Goal: Task Accomplishment & Management: Use online tool/utility

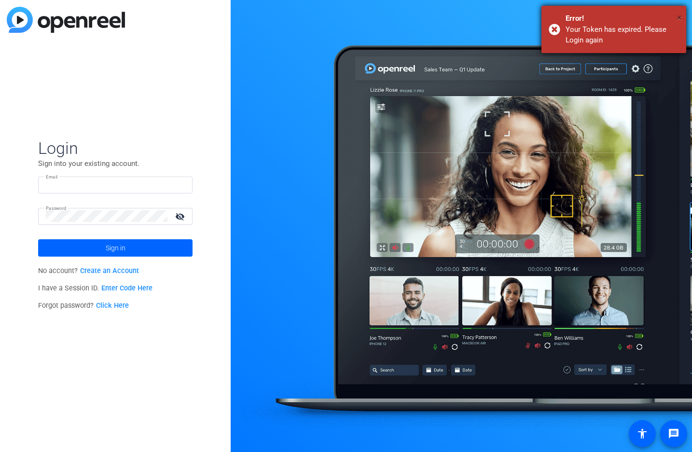
type input "evianna@multivisiondigital.com"
click at [677, 15] on span "×" at bounding box center [678, 18] width 5 height 12
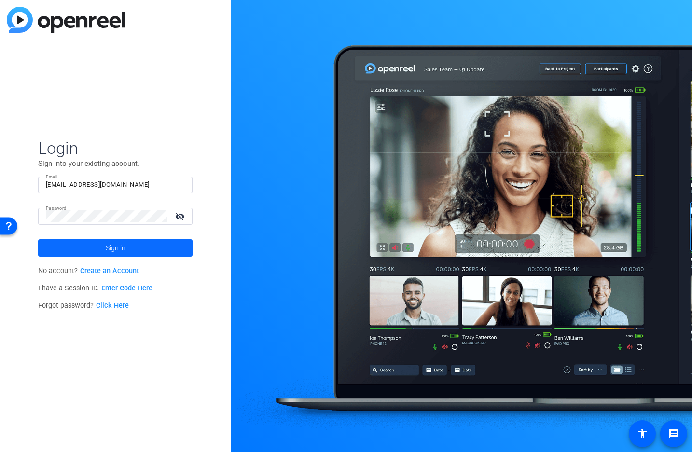
click at [120, 246] on span "Sign in" at bounding box center [116, 248] width 20 height 24
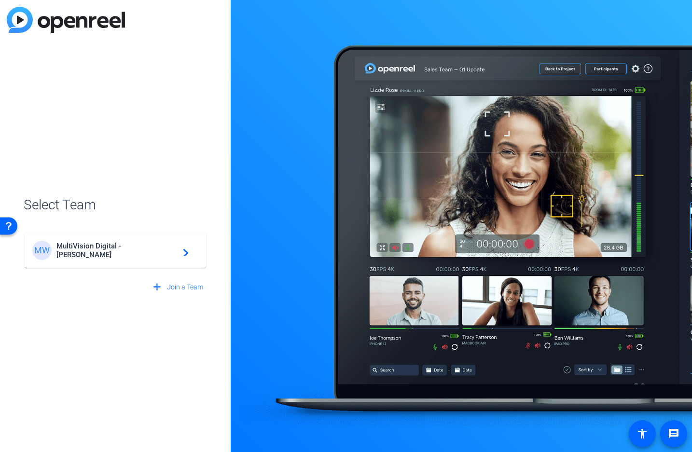
click at [126, 253] on span "MultiVision Digital - Robert Weiss" at bounding box center [116, 250] width 121 height 17
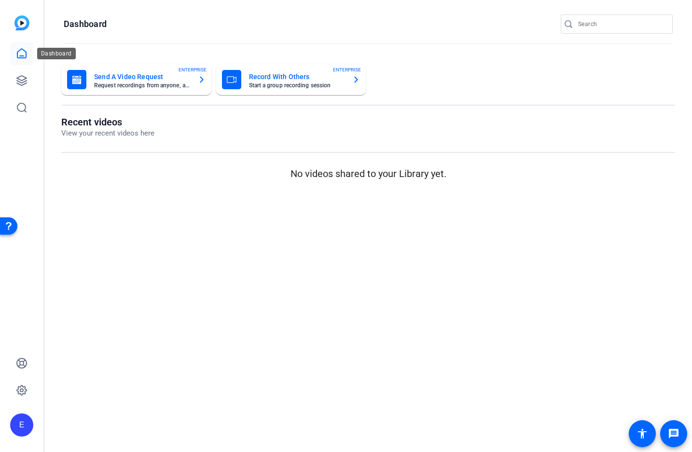
click at [21, 53] on icon at bounding box center [22, 54] width 12 height 12
click at [21, 78] on icon at bounding box center [22, 81] width 12 height 12
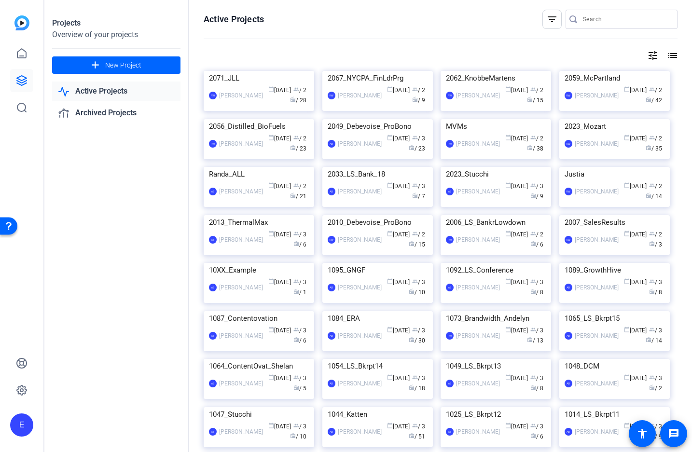
click at [99, 231] on div "Projects Overview of your projects add New Project Active Projects Archived Pro…" at bounding box center [116, 226] width 145 height 452
click at [24, 81] on icon at bounding box center [22, 81] width 12 height 12
click at [606, 16] on input "Search" at bounding box center [626, 20] width 87 height 12
paste input "2076_DeWitt"
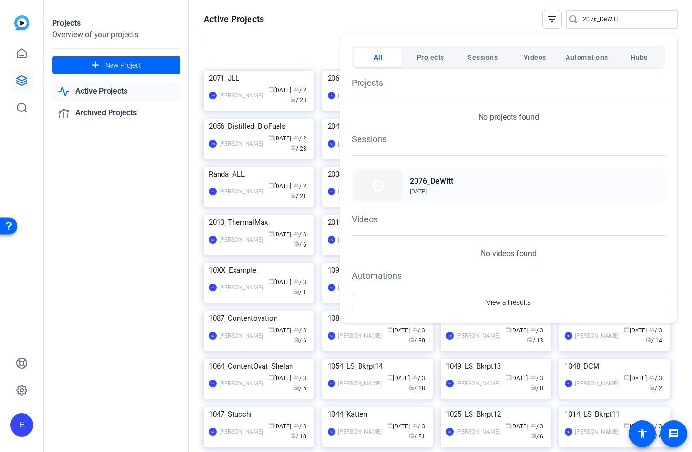
type input "2076_DeWitt"
click at [419, 181] on h2 "2076_DeWitt" at bounding box center [430, 182] width 43 height 12
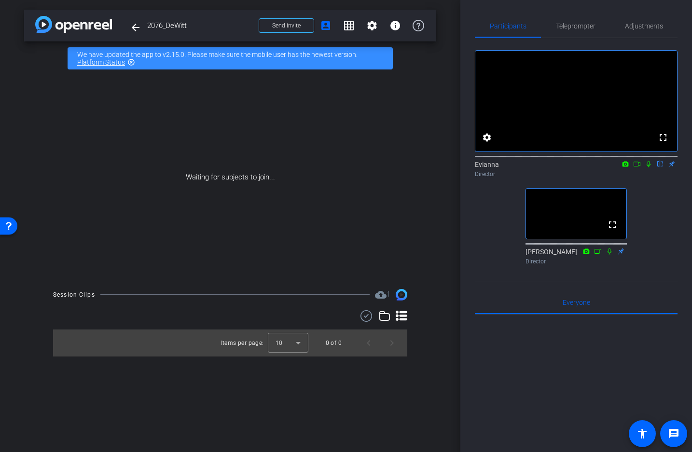
click at [534, 381] on div at bounding box center [576, 433] width 203 height 239
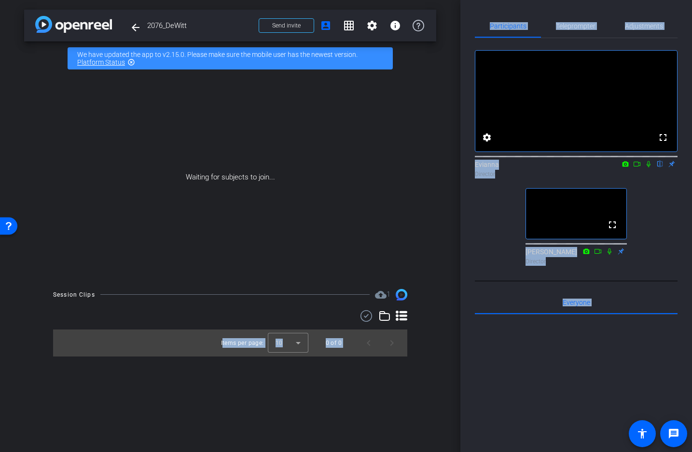
drag, startPoint x: 651, startPoint y: 335, endPoint x: 66, endPoint y: 362, distance: 586.1
click at [66, 362] on div "arrow_back 2076_DeWitt Back to project Send invite account_box grid_on settings…" at bounding box center [346, 226] width 692 height 452
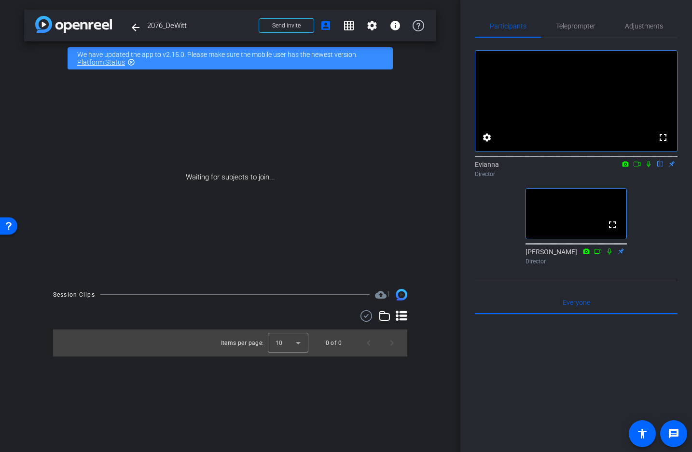
click at [272, 217] on div "Waiting for subjects to join..." at bounding box center [230, 177] width 412 height 204
click at [648, 167] on icon at bounding box center [648, 164] width 8 height 7
click at [326, 193] on div "Waiting for subjects to join..." at bounding box center [230, 177] width 412 height 204
click at [649, 167] on icon at bounding box center [648, 164] width 8 height 7
click at [648, 167] on icon at bounding box center [648, 164] width 8 height 7
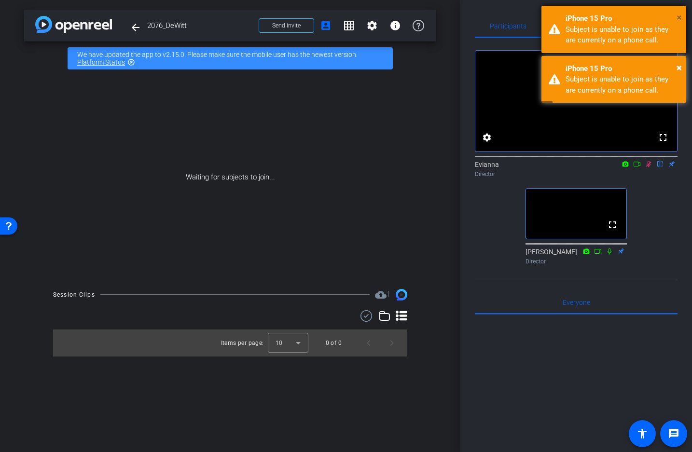
click at [678, 17] on span "×" at bounding box center [678, 18] width 5 height 12
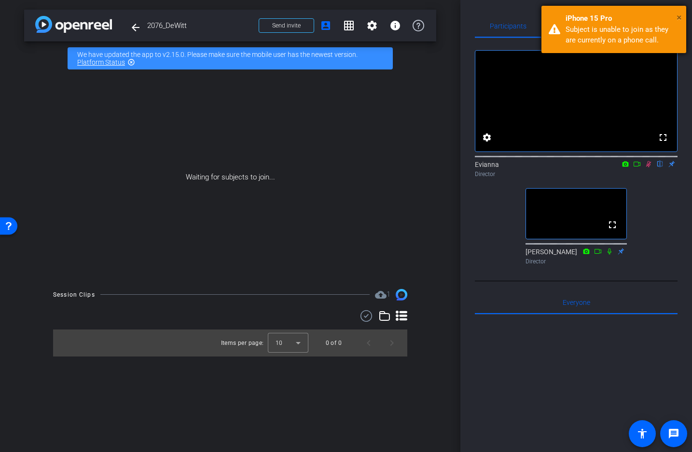
click at [679, 17] on span "×" at bounding box center [678, 18] width 5 height 12
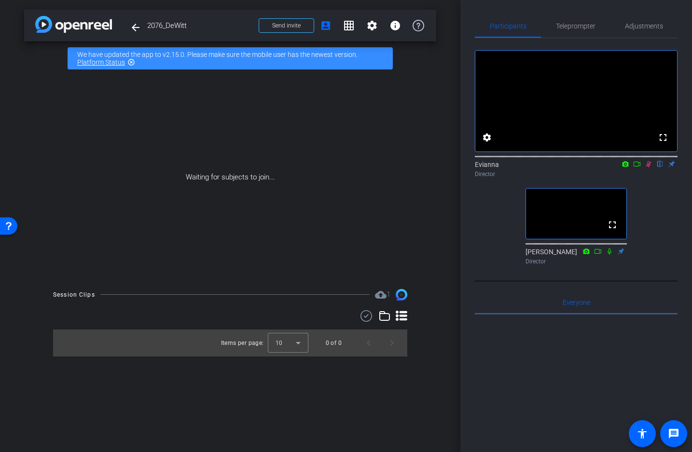
click at [648, 167] on icon at bounding box center [648, 164] width 5 height 6
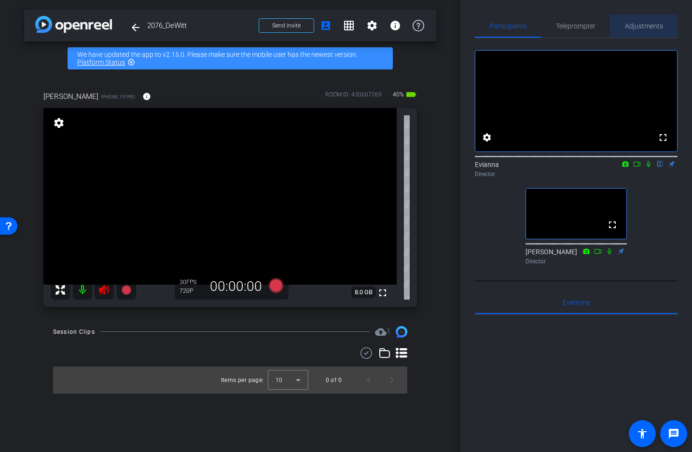
click at [643, 27] on span "Adjustments" at bounding box center [644, 26] width 38 height 7
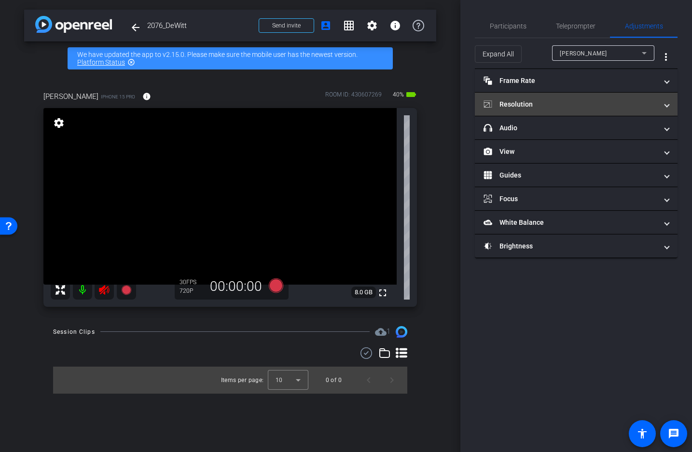
click at [532, 103] on mat-panel-title "Resolution" at bounding box center [570, 104] width 174 height 10
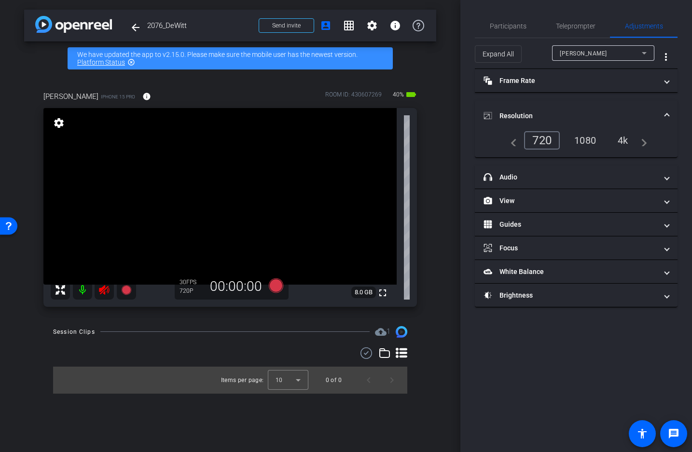
click at [626, 139] on div "4k" at bounding box center [622, 140] width 25 height 16
click at [622, 140] on div "4k" at bounding box center [622, 140] width 25 height 16
click at [622, 137] on div "4k" at bounding box center [622, 140] width 25 height 16
click at [644, 142] on mat-icon "navigate_next" at bounding box center [641, 141] width 12 height 12
click at [621, 137] on div "4k" at bounding box center [622, 140] width 25 height 16
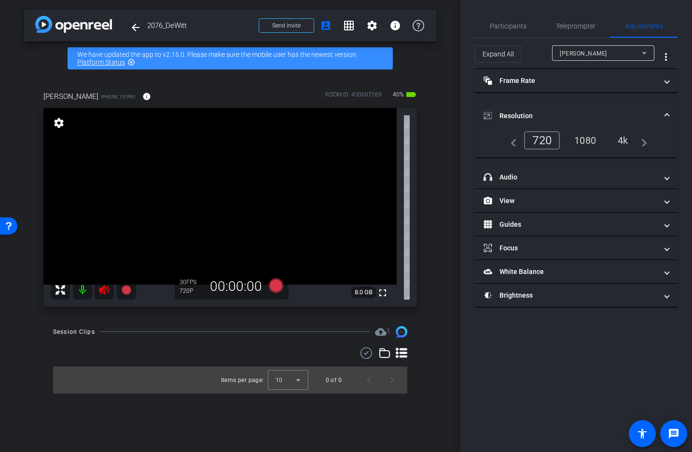
click at [587, 139] on div "1080" at bounding box center [585, 140] width 36 height 16
click at [511, 140] on mat-icon "navigate_before" at bounding box center [511, 141] width 12 height 12
drag, startPoint x: 624, startPoint y: 139, endPoint x: 653, endPoint y: 117, distance: 36.8
click at [624, 139] on div "4k" at bounding box center [622, 140] width 25 height 16
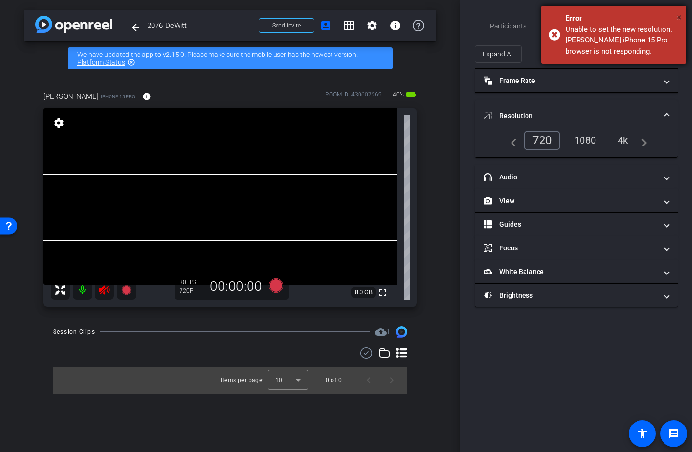
click at [678, 17] on span "×" at bounding box center [678, 18] width 5 height 12
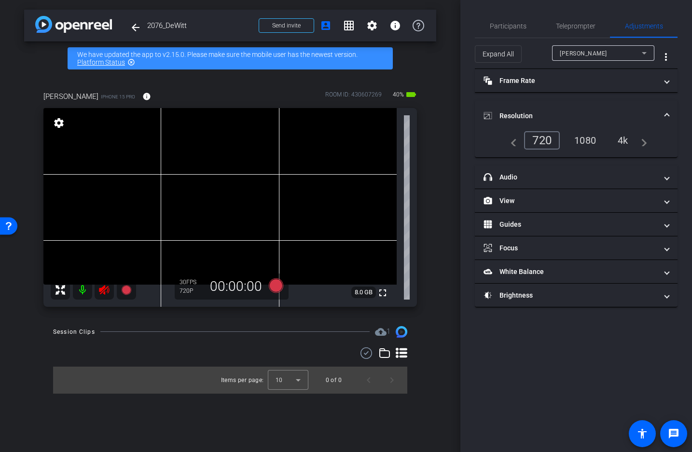
click at [621, 139] on div "4k" at bounding box center [622, 140] width 25 height 16
click at [506, 23] on span "Participants" at bounding box center [508, 26] width 37 height 7
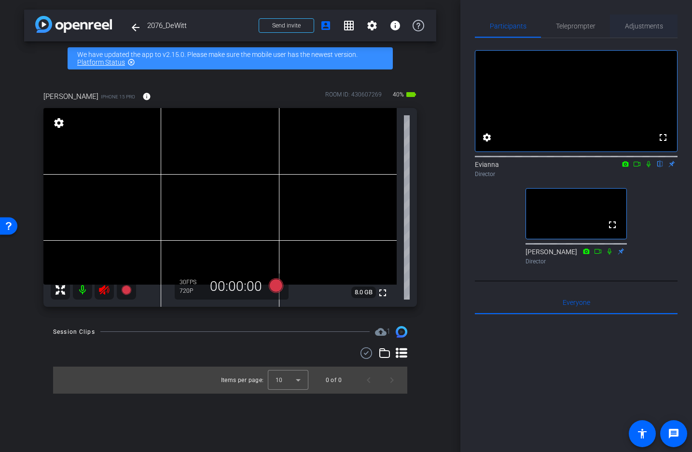
click at [631, 27] on span "Adjustments" at bounding box center [644, 26] width 38 height 7
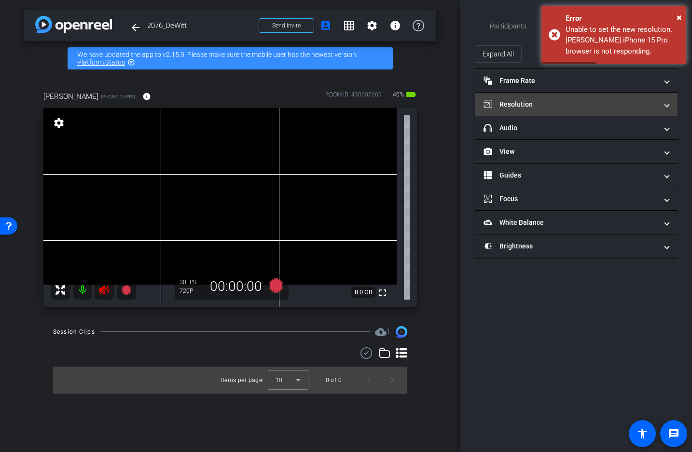
click at [527, 105] on mat-panel-title "Resolution" at bounding box center [570, 104] width 174 height 10
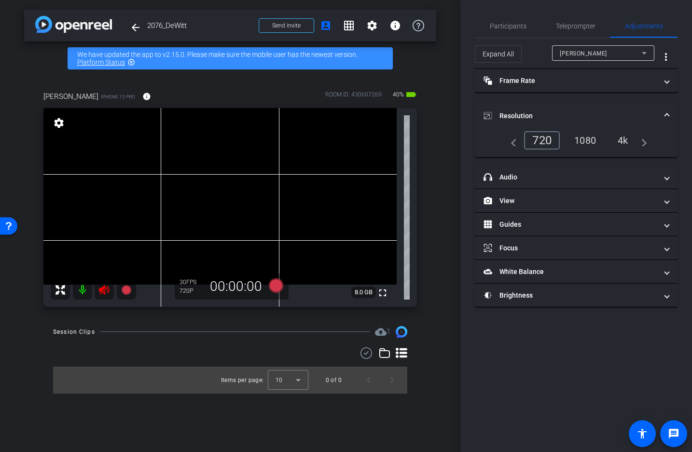
click at [624, 139] on div "4k" at bounding box center [622, 140] width 25 height 16
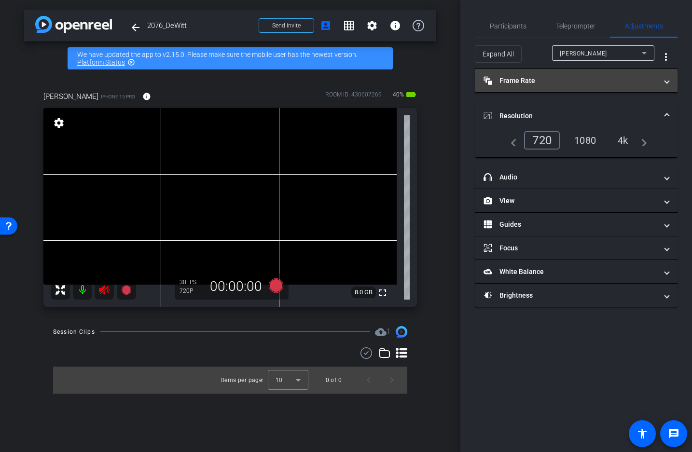
click at [538, 82] on mat-panel-title "Frame Rate Frame Rate" at bounding box center [570, 81] width 174 height 10
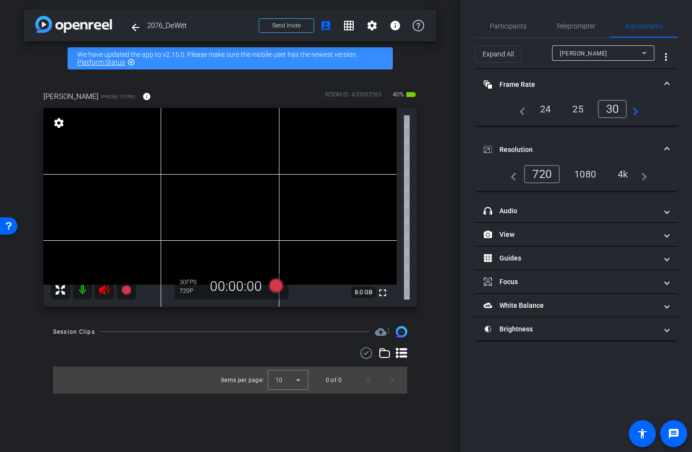
click at [621, 172] on div "4k" at bounding box center [622, 174] width 25 height 16
click at [507, 389] on div "Participants Teleprompter Adjustments settings Evianna flip Director [PERSON_NA…" at bounding box center [575, 226] width 231 height 452
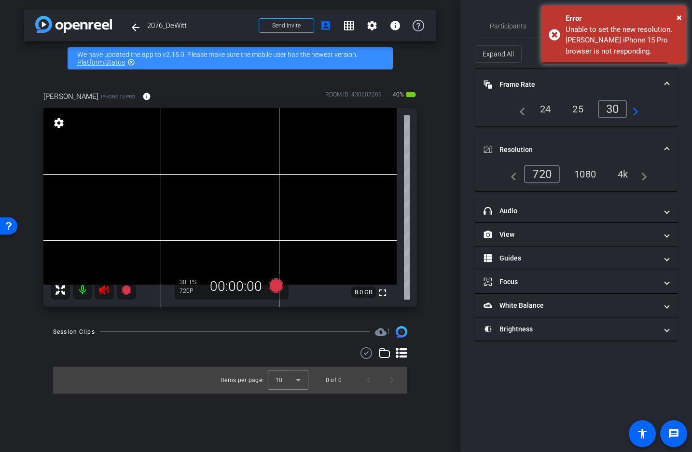
click at [622, 173] on div "4k" at bounding box center [622, 174] width 25 height 16
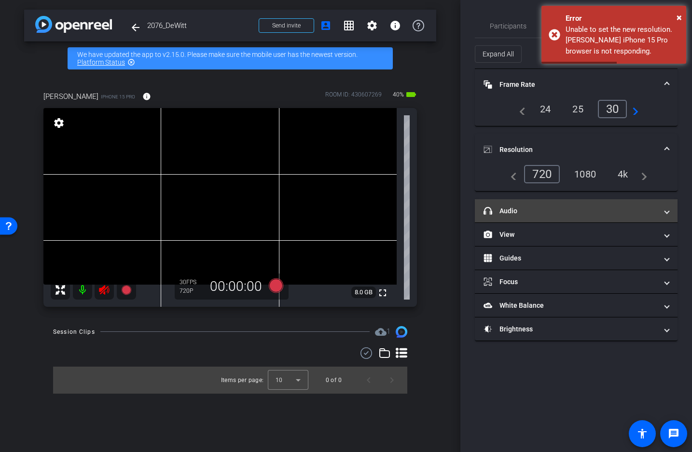
click at [517, 208] on mat-panel-title "headphone icon Audio" at bounding box center [570, 211] width 174 height 10
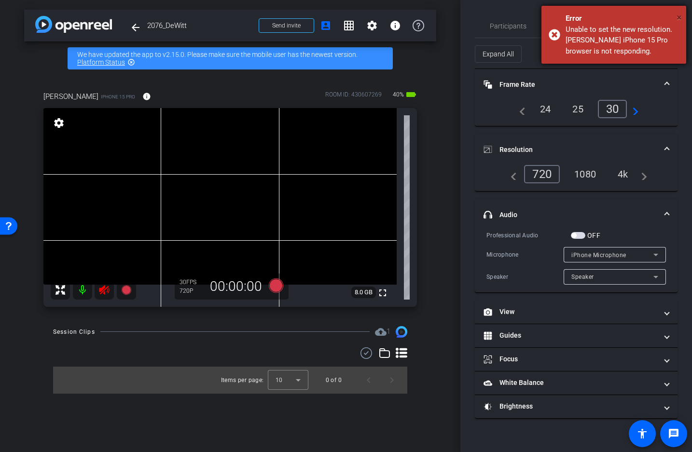
click at [680, 17] on span "×" at bounding box center [678, 18] width 5 height 12
click at [679, 17] on span "×" at bounding box center [678, 18] width 5 height 12
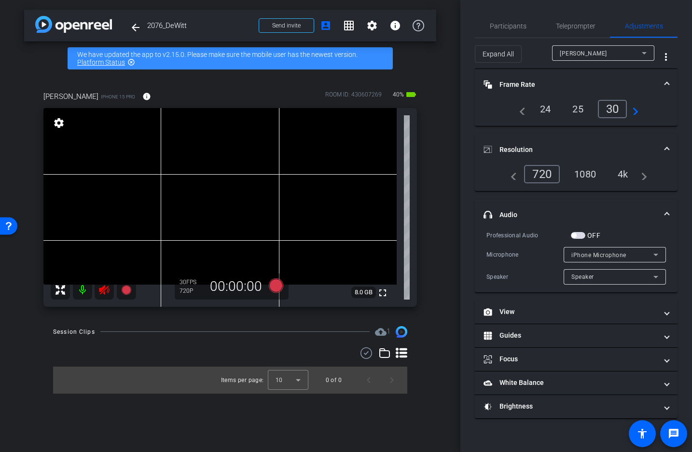
click at [623, 173] on div "4k" at bounding box center [622, 174] width 25 height 16
click at [631, 255] on div "iPhone Microphone" at bounding box center [612, 255] width 82 height 12
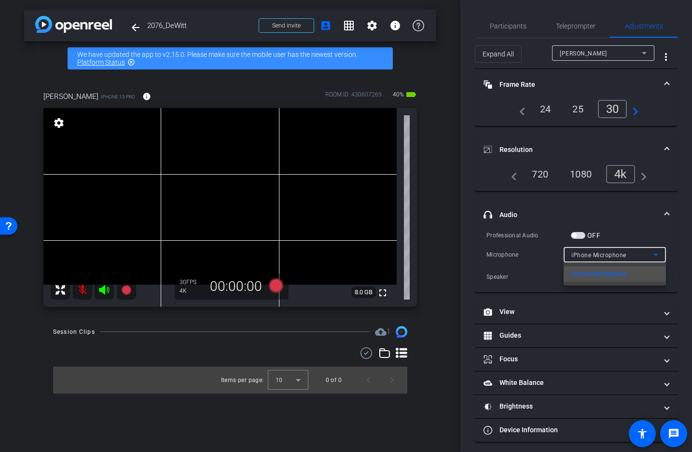
click at [635, 230] on div at bounding box center [346, 226] width 692 height 452
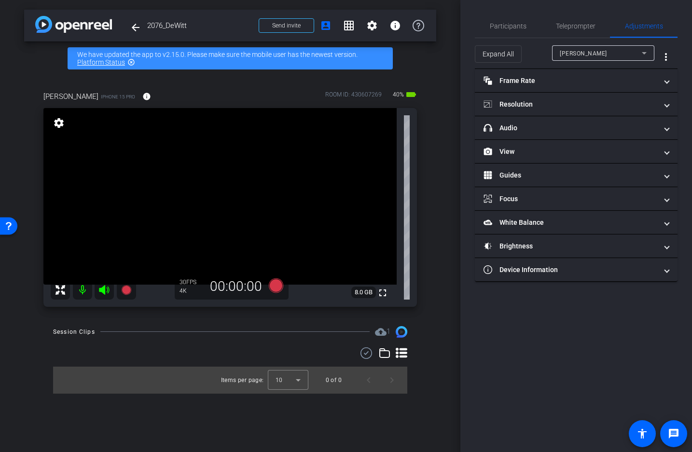
click at [131, 62] on mat-icon "highlight_off" at bounding box center [131, 62] width 8 height 8
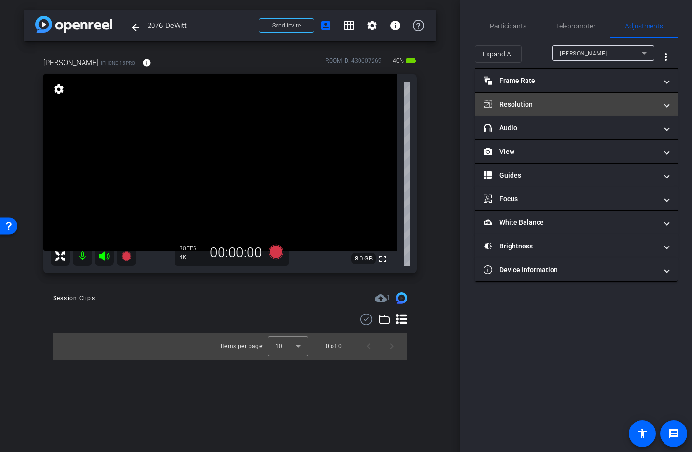
click at [536, 102] on mat-panel-title "Resolution" at bounding box center [570, 104] width 174 height 10
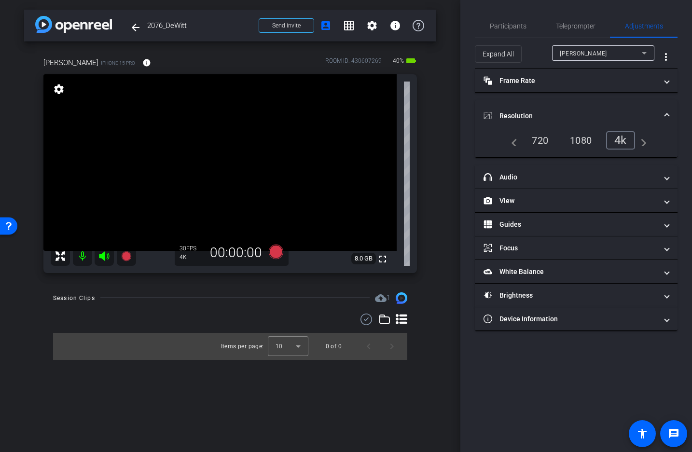
drag, startPoint x: 583, startPoint y: 377, endPoint x: 587, endPoint y: 385, distance: 9.7
click at [582, 377] on div "Participants Teleprompter Adjustments settings Evianna flip Director [PERSON_NA…" at bounding box center [575, 226] width 231 height 452
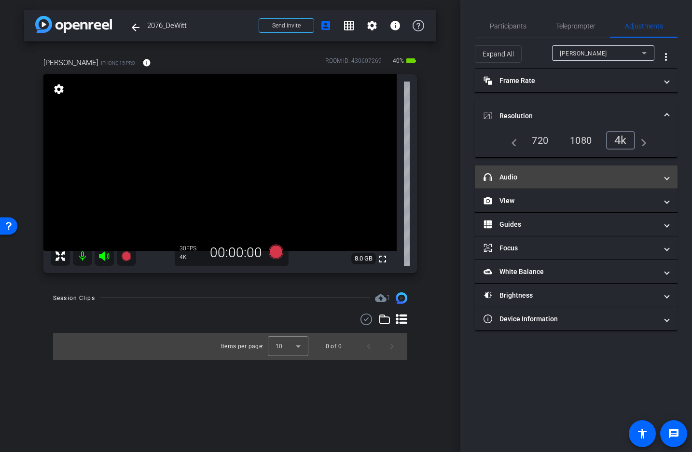
click at [533, 177] on mat-panel-title "headphone icon Audio" at bounding box center [570, 177] width 174 height 10
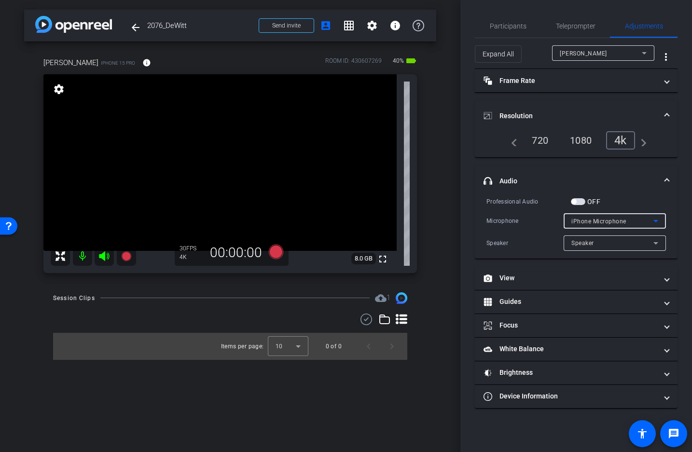
click at [636, 220] on div "iPhone Microphone" at bounding box center [612, 221] width 82 height 12
click at [622, 184] on div at bounding box center [346, 226] width 692 height 452
click at [577, 200] on span "button" at bounding box center [578, 201] width 14 height 7
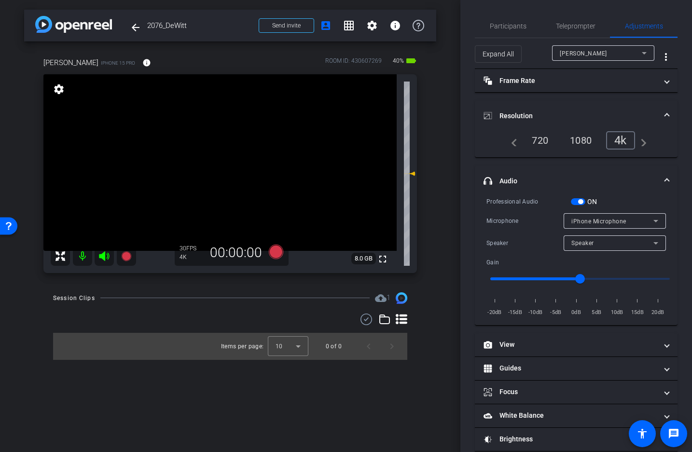
click at [629, 246] on div "Speaker" at bounding box center [612, 243] width 82 height 12
click at [618, 185] on div at bounding box center [346, 226] width 692 height 452
click at [507, 24] on span "Participants" at bounding box center [508, 26] width 37 height 7
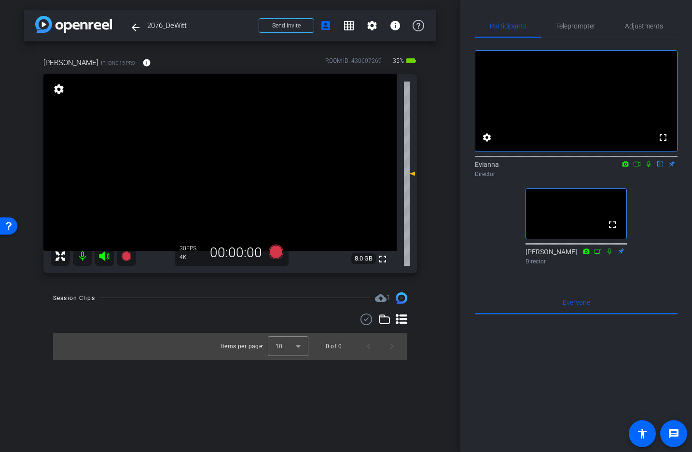
scroll to position [1, 0]
click at [625, 165] on icon at bounding box center [625, 162] width 6 height 5
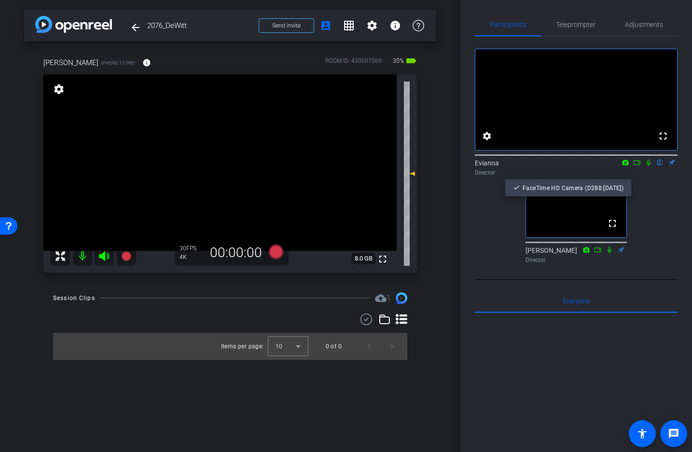
click at [637, 175] on div at bounding box center [346, 226] width 692 height 452
click at [635, 166] on icon at bounding box center [637, 162] width 8 height 7
click at [613, 177] on div "Evianna Director" at bounding box center [576, 167] width 203 height 19
click at [571, 386] on div at bounding box center [576, 432] width 203 height 239
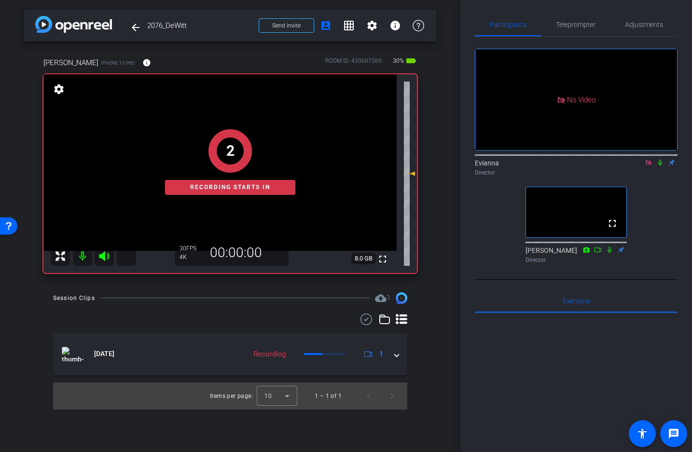
click at [660, 166] on icon at bounding box center [660, 163] width 4 height 6
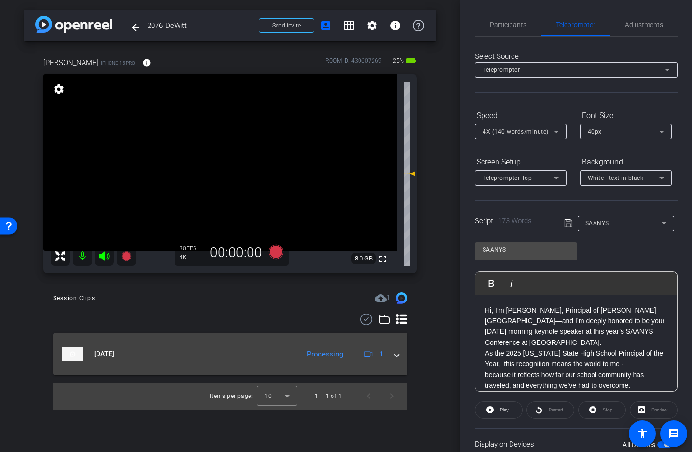
click at [396, 356] on span at bounding box center [396, 354] width 4 height 10
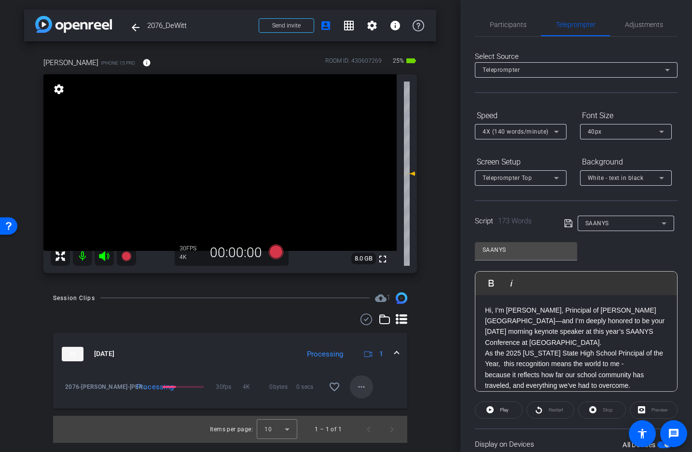
click at [363, 387] on mat-icon "more_horiz" at bounding box center [361, 387] width 12 height 12
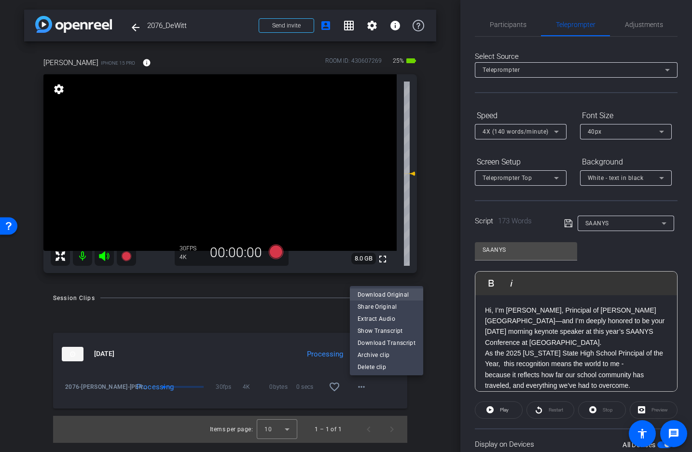
click at [378, 293] on span "Download Original" at bounding box center [386, 295] width 58 height 12
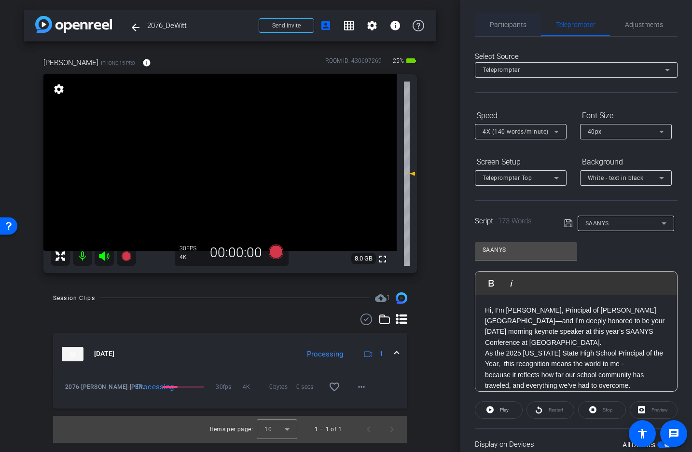
click at [510, 27] on span "Participants" at bounding box center [508, 24] width 37 height 7
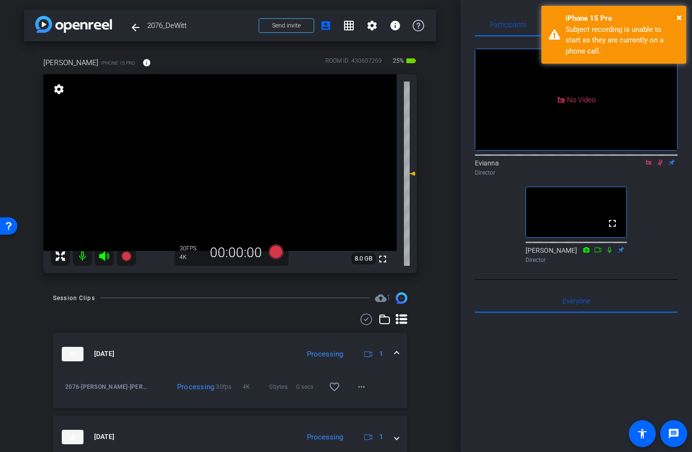
click at [660, 159] on icon at bounding box center [660, 162] width 8 height 7
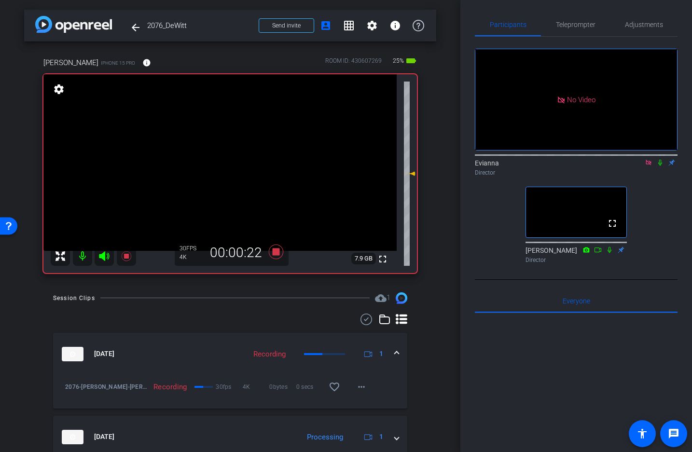
click at [659, 159] on icon at bounding box center [660, 162] width 8 height 7
click at [610, 246] on icon at bounding box center [609, 249] width 4 height 6
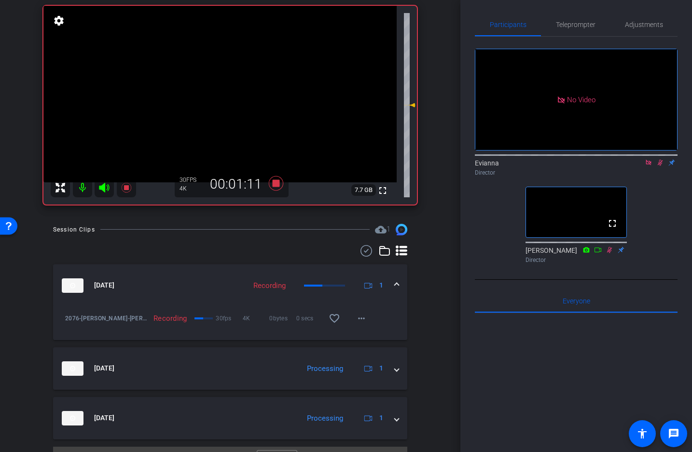
scroll to position [90, 0]
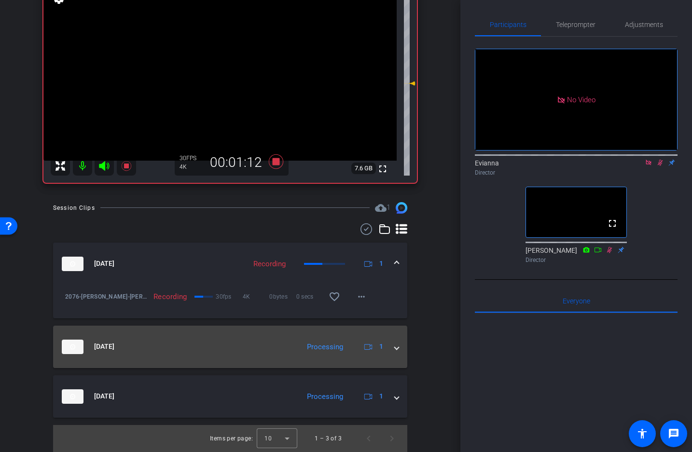
click at [396, 347] on span at bounding box center [396, 346] width 4 height 10
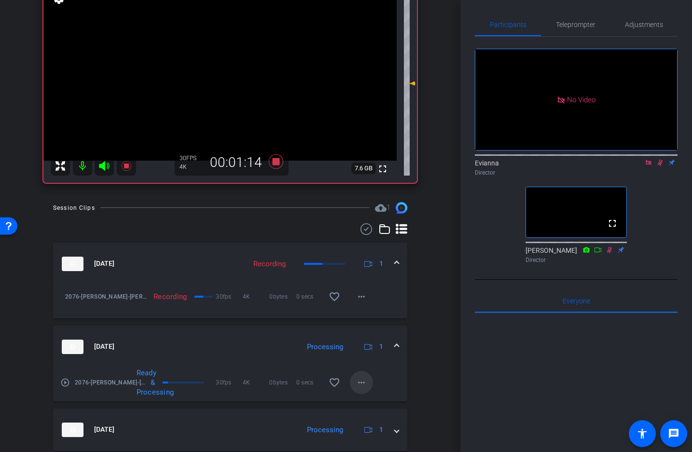
click at [362, 383] on mat-icon "more_horiz" at bounding box center [361, 383] width 12 height 12
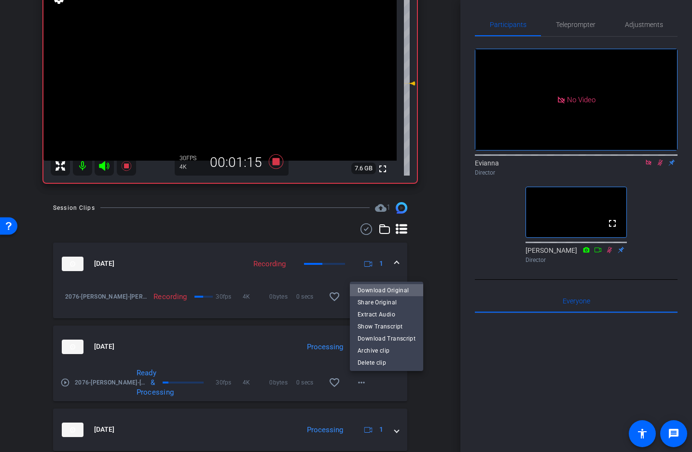
click at [390, 288] on span "Download Original" at bounding box center [386, 290] width 58 height 12
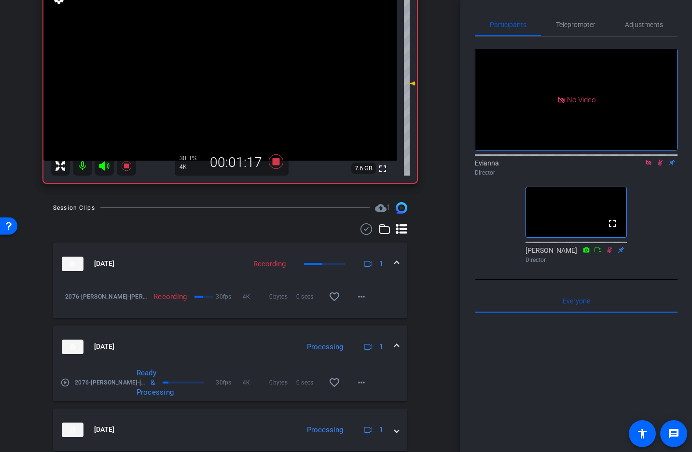
click at [607, 246] on icon at bounding box center [609, 249] width 8 height 7
click at [609, 246] on icon at bounding box center [609, 249] width 5 height 6
drag, startPoint x: 607, startPoint y: 226, endPoint x: 611, endPoint y: 232, distance: 7.4
click at [607, 246] on icon at bounding box center [609, 249] width 8 height 7
click at [662, 159] on icon at bounding box center [660, 162] width 8 height 7
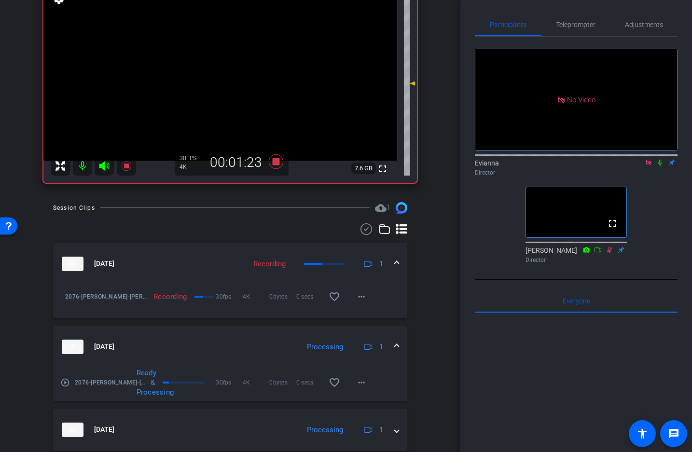
click at [609, 246] on icon at bounding box center [609, 249] width 5 height 6
click at [658, 159] on icon at bounding box center [660, 162] width 8 height 7
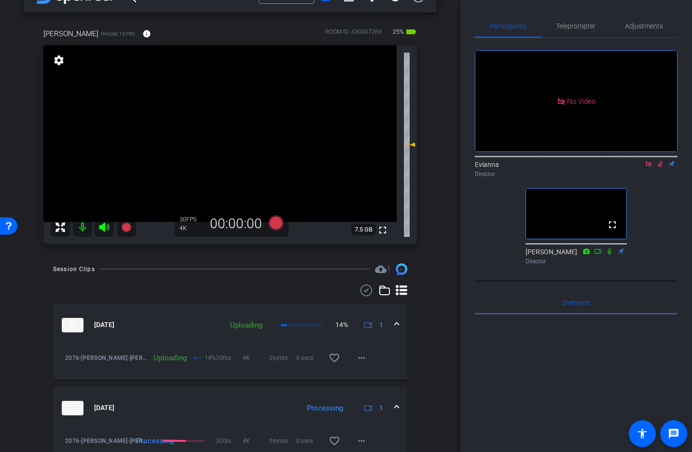
scroll to position [30, 0]
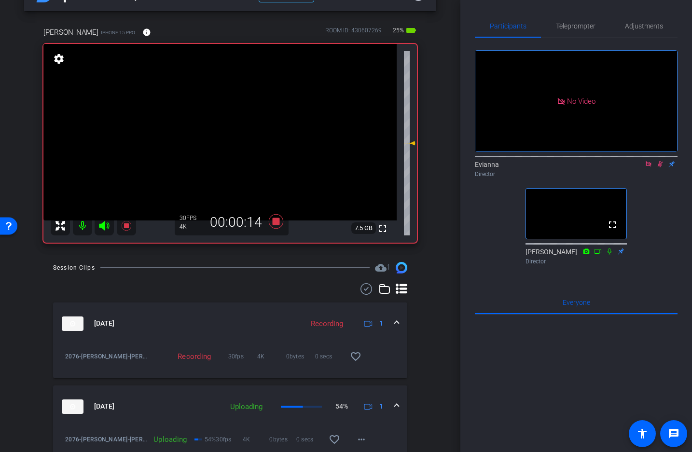
click at [610, 248] on icon at bounding box center [609, 251] width 4 height 6
click at [609, 248] on icon at bounding box center [609, 251] width 8 height 7
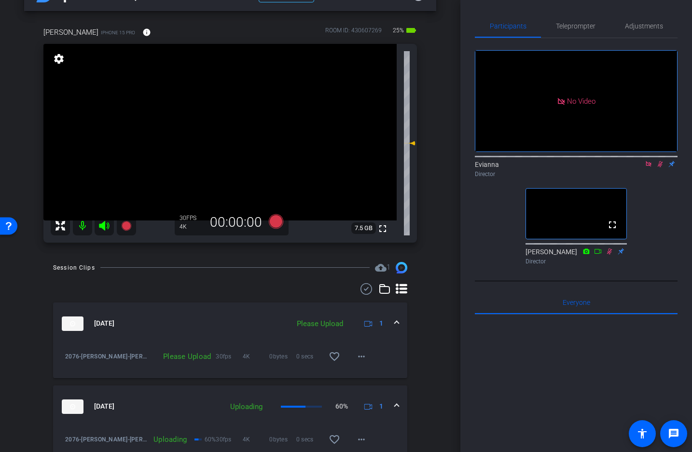
click at [659, 161] on icon at bounding box center [660, 164] width 8 height 7
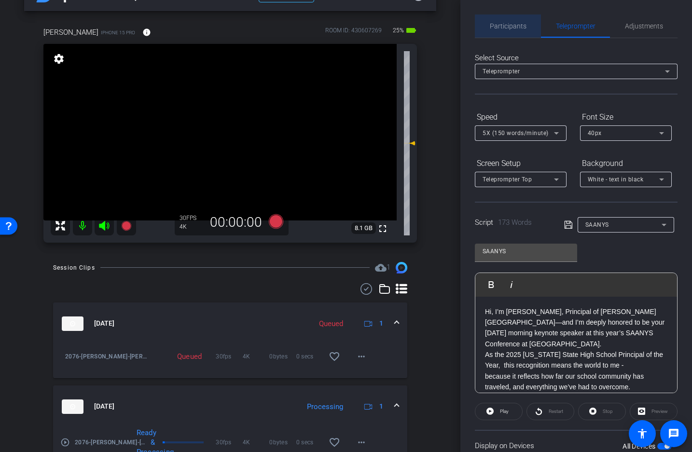
click at [511, 27] on span "Participants" at bounding box center [508, 26] width 37 height 7
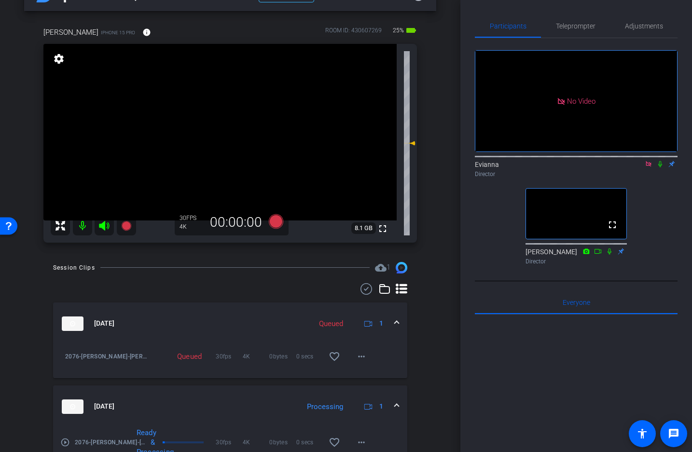
click at [573, 349] on div at bounding box center [576, 433] width 203 height 239
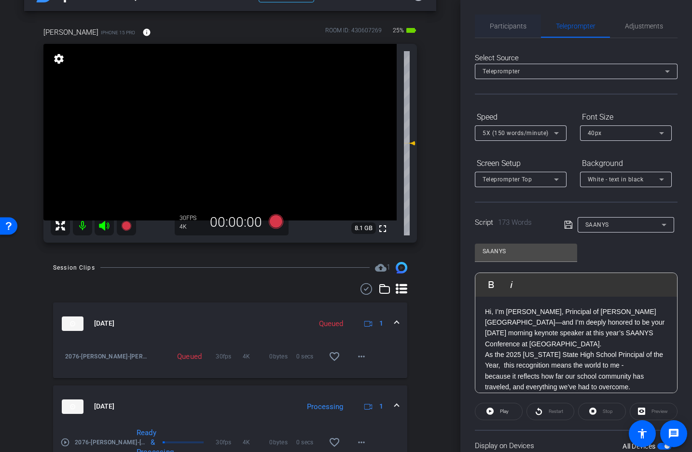
click at [511, 27] on span "Participants" at bounding box center [508, 26] width 37 height 7
click at [509, 24] on span "Participants" at bounding box center [508, 26] width 37 height 7
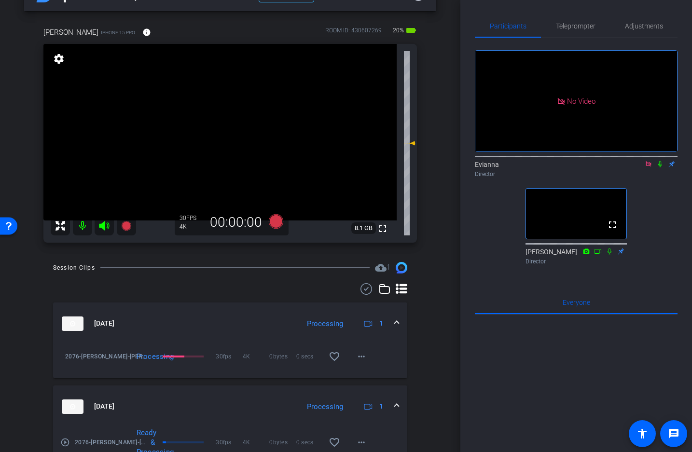
click at [649, 161] on icon at bounding box center [648, 164] width 8 height 7
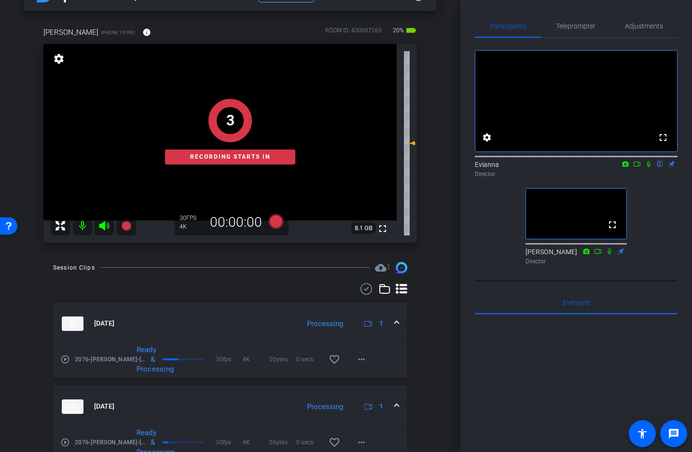
click at [648, 167] on icon at bounding box center [648, 164] width 8 height 7
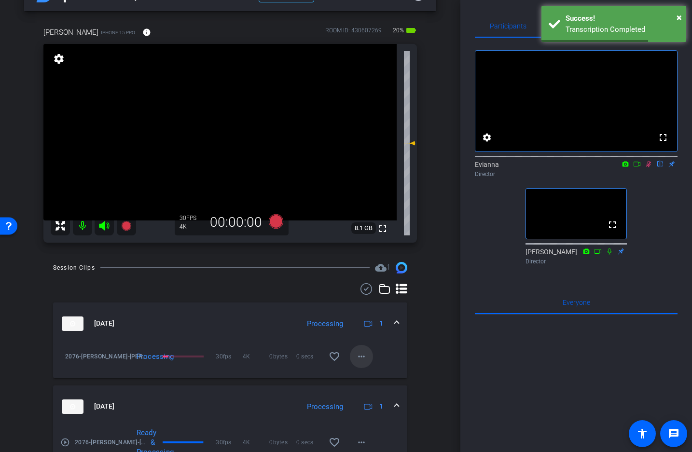
click at [362, 356] on mat-icon "more_horiz" at bounding box center [361, 357] width 12 height 12
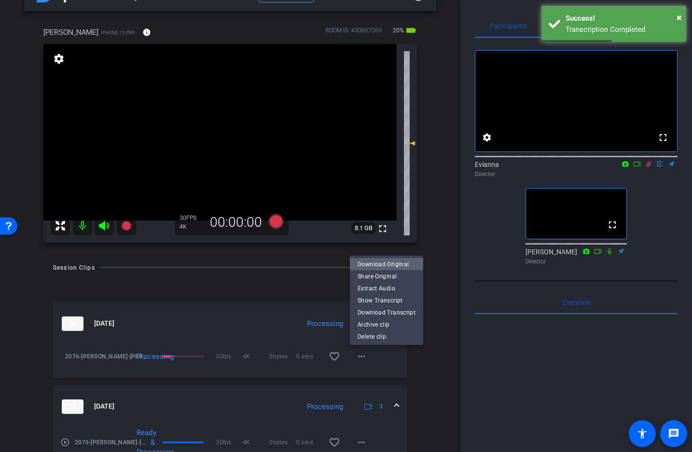
click at [382, 258] on span "Download Original" at bounding box center [386, 264] width 58 height 12
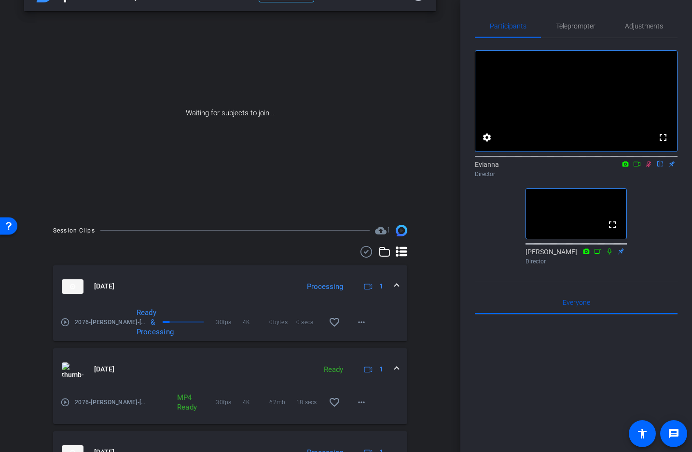
click at [645, 167] on icon at bounding box center [648, 164] width 8 height 7
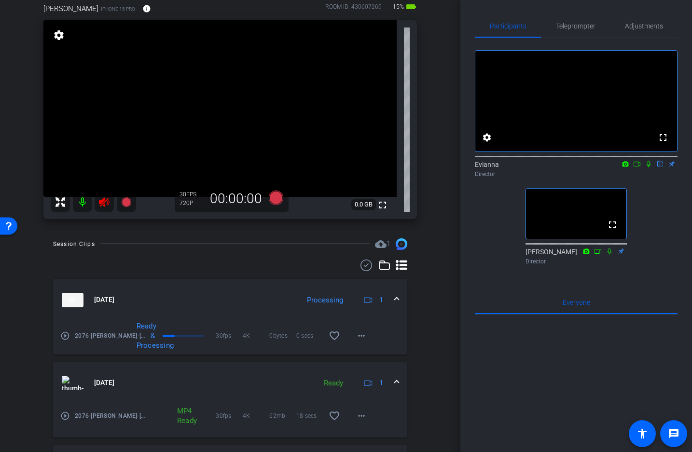
scroll to position [56, 0]
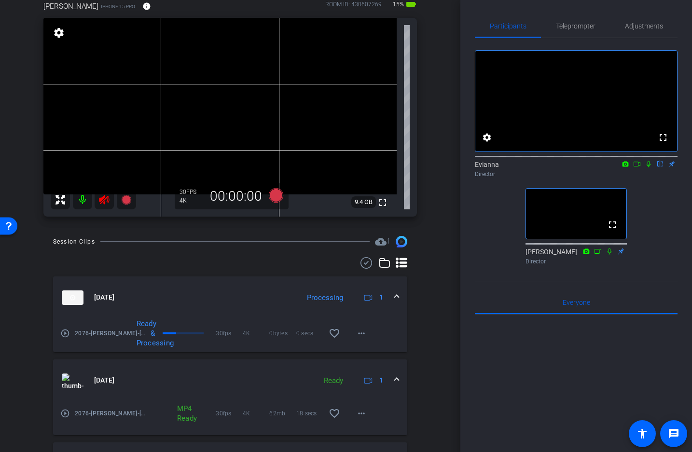
click at [104, 197] on icon at bounding box center [104, 200] width 10 height 10
click at [648, 167] on icon at bounding box center [648, 164] width 8 height 7
click at [640, 167] on icon at bounding box center [637, 164] width 8 height 7
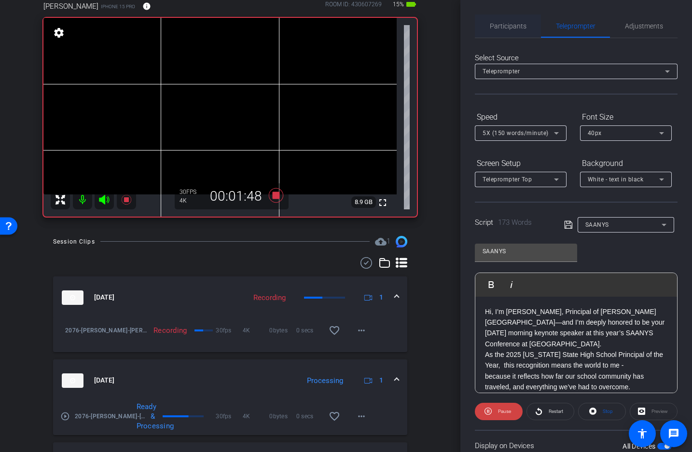
click at [512, 27] on span "Participants" at bounding box center [508, 26] width 37 height 7
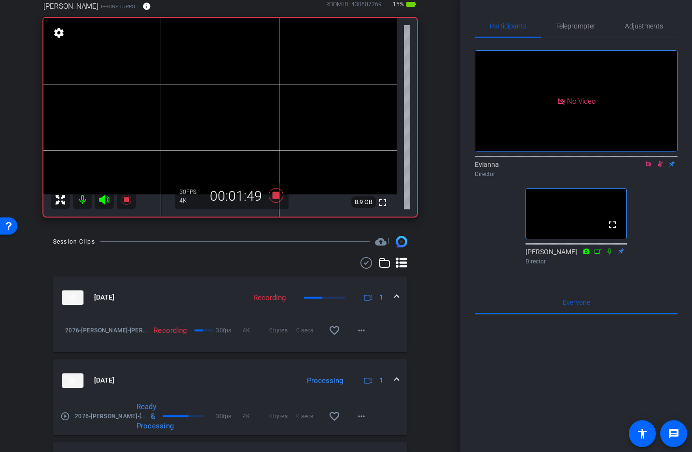
click at [659, 161] on icon at bounding box center [659, 164] width 5 height 6
click at [659, 161] on icon at bounding box center [660, 164] width 4 height 6
click at [659, 161] on icon at bounding box center [659, 164] width 5 height 6
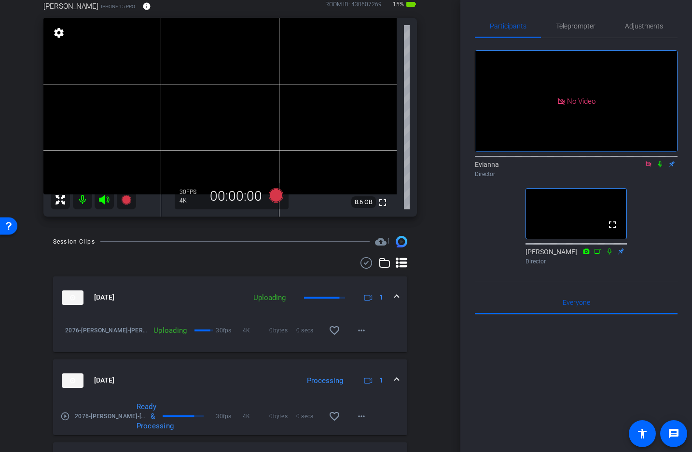
click at [659, 161] on icon at bounding box center [660, 164] width 8 height 7
click at [659, 161] on icon at bounding box center [659, 164] width 5 height 6
click at [658, 161] on icon at bounding box center [660, 164] width 8 height 7
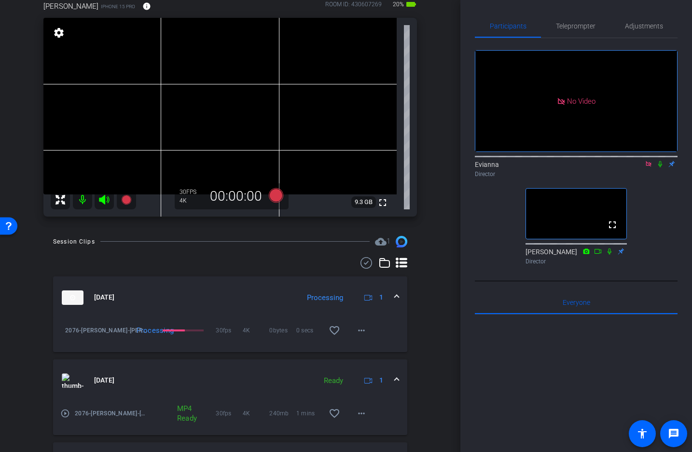
click at [658, 161] on icon at bounding box center [660, 164] width 8 height 7
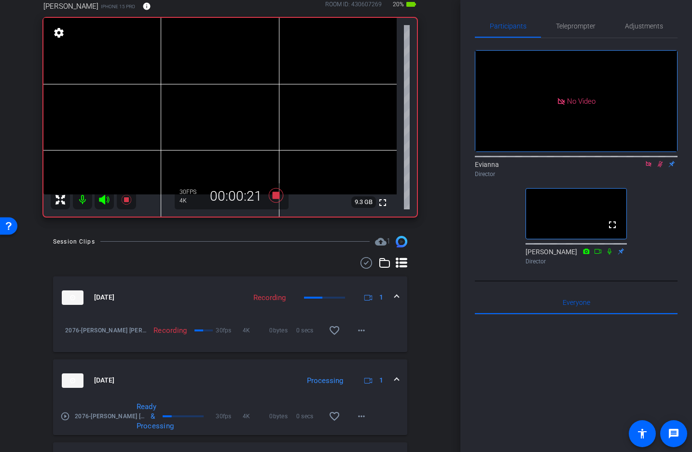
click at [608, 248] on icon at bounding box center [609, 251] width 8 height 7
click at [659, 161] on icon at bounding box center [660, 164] width 8 height 7
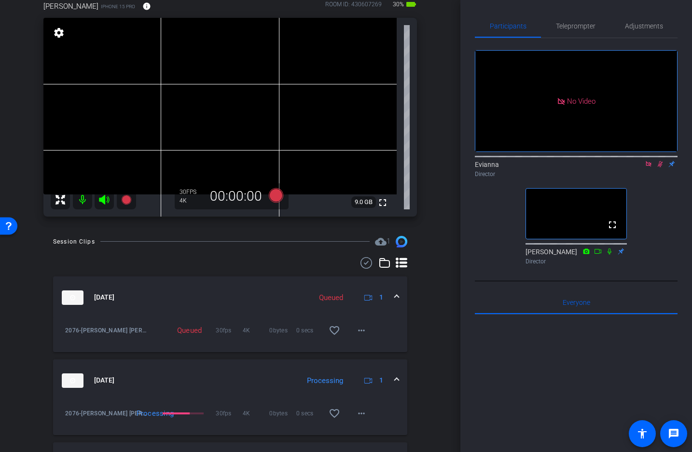
click at [609, 248] on icon at bounding box center [609, 251] width 8 height 7
click at [610, 248] on icon at bounding box center [609, 251] width 5 height 6
click at [609, 248] on icon at bounding box center [609, 251] width 5 height 6
click at [660, 161] on icon at bounding box center [660, 164] width 8 height 7
click at [660, 161] on icon at bounding box center [660, 164] width 4 height 6
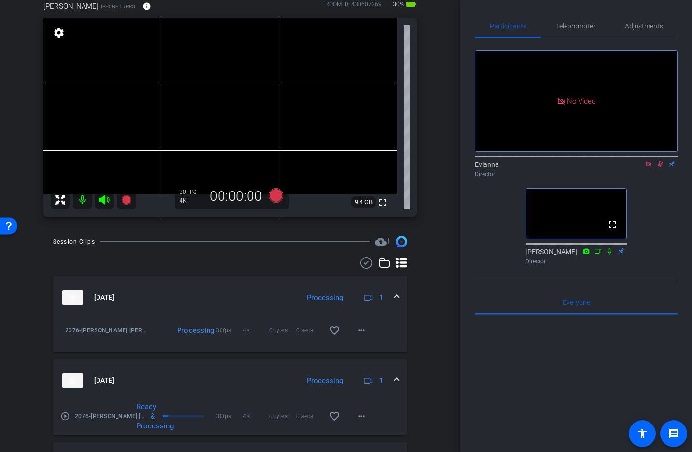
click at [661, 161] on icon at bounding box center [660, 164] width 8 height 7
click at [646, 161] on icon at bounding box center [647, 163] width 5 height 5
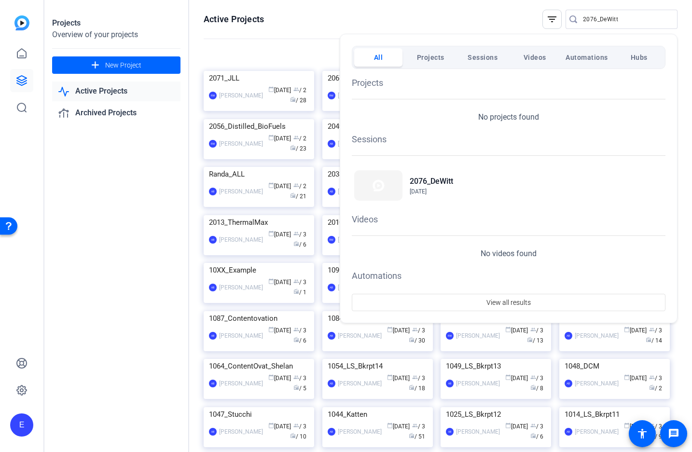
click at [90, 264] on div at bounding box center [346, 226] width 692 height 452
